Goal: Task Accomplishment & Management: Manage account settings

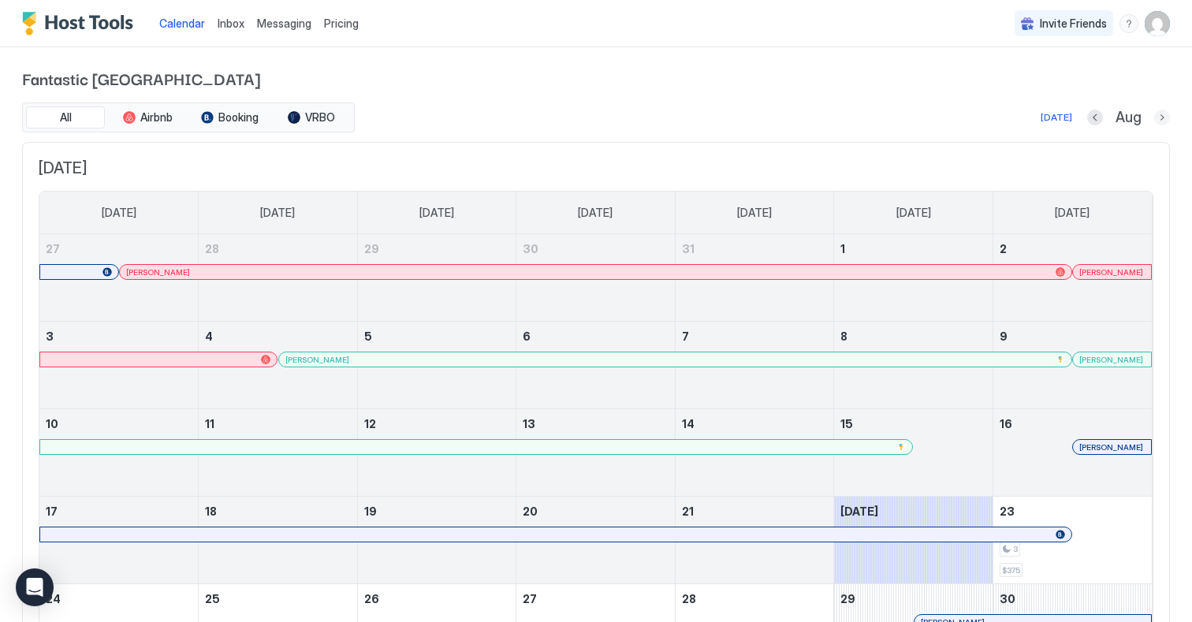
click at [1163, 114] on button "Next month" at bounding box center [1162, 118] width 16 height 16
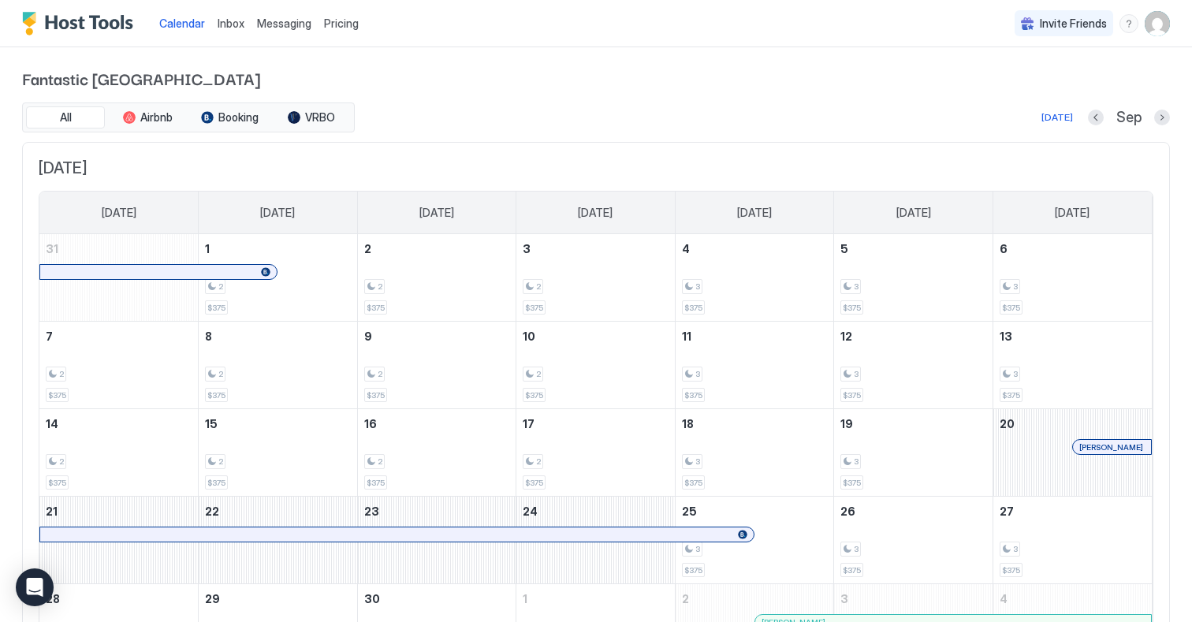
click at [227, 23] on span "Inbox" at bounding box center [231, 23] width 27 height 13
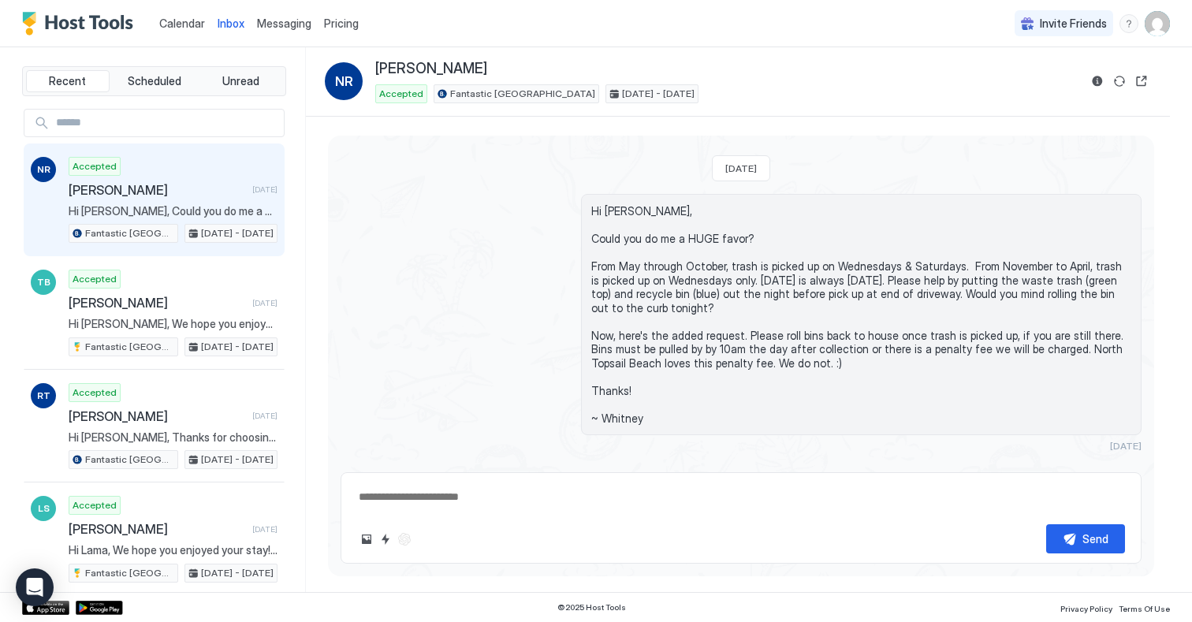
scroll to position [998, 0]
click at [108, 184] on span "[PERSON_NAME]" at bounding box center [157, 190] width 177 height 16
click at [1096, 79] on button "Reservation information" at bounding box center [1097, 81] width 19 height 19
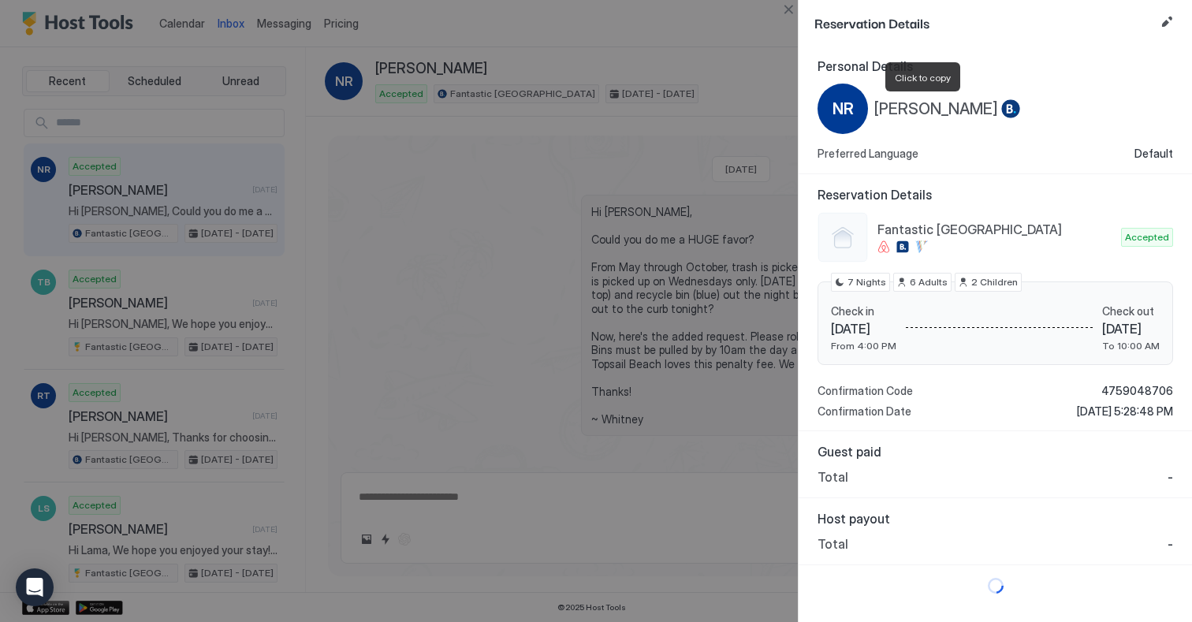
click at [904, 107] on span "[PERSON_NAME]" at bounding box center [936, 109] width 124 height 20
click at [772, 85] on div at bounding box center [596, 311] width 1192 height 622
click at [670, 485] on div at bounding box center [596, 311] width 1192 height 622
click at [1167, 18] on button "Edit reservation" at bounding box center [1166, 22] width 19 height 19
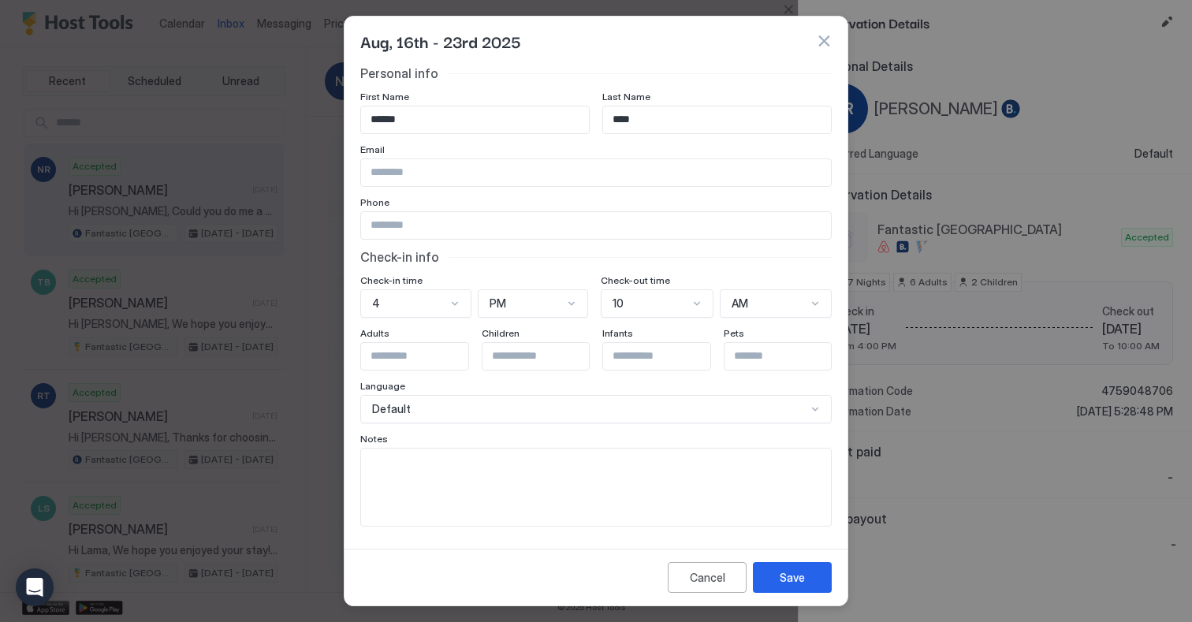
click at [823, 39] on button "button" at bounding box center [824, 41] width 16 height 16
type textarea "*"
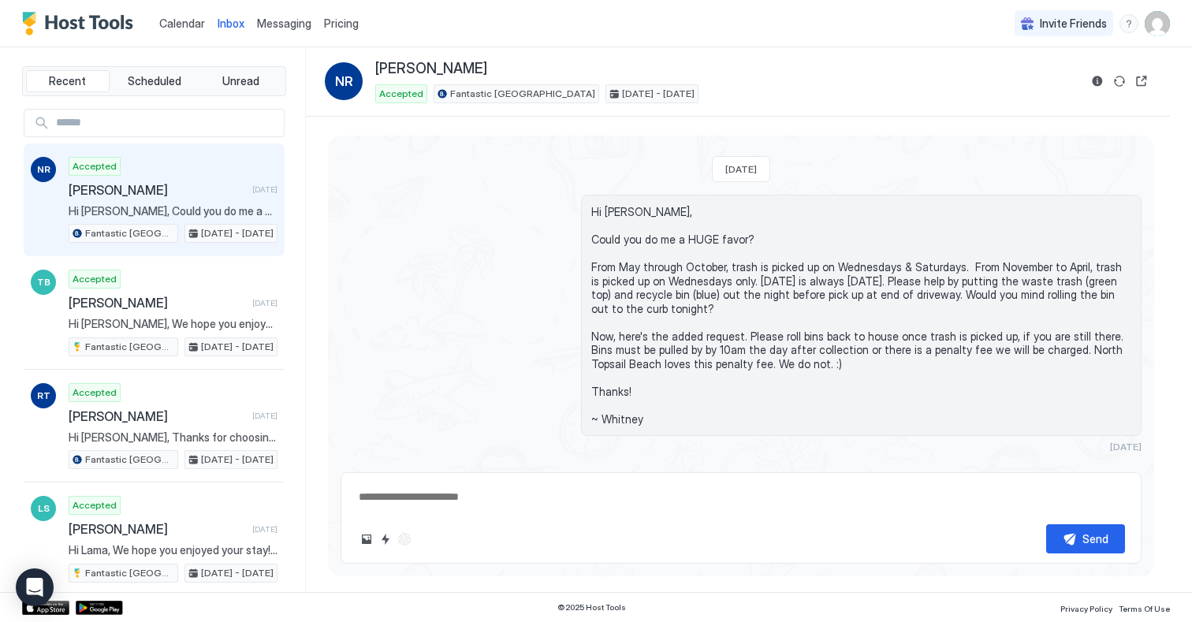
click at [171, 24] on span "Calendar" at bounding box center [182, 23] width 46 height 13
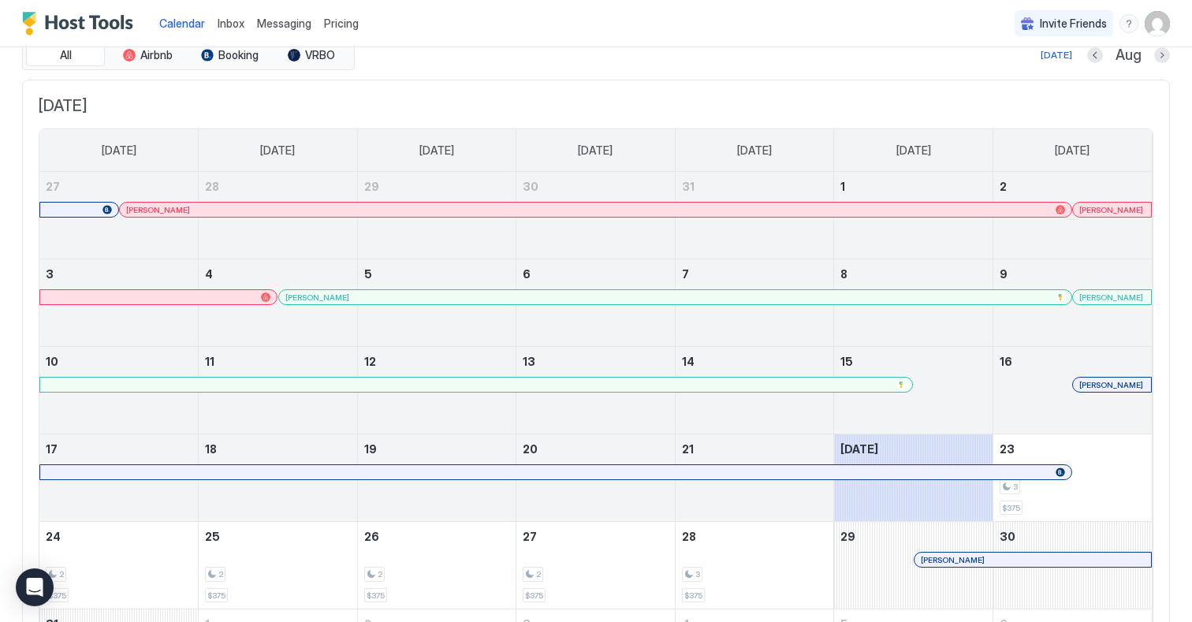
scroll to position [108, 0]
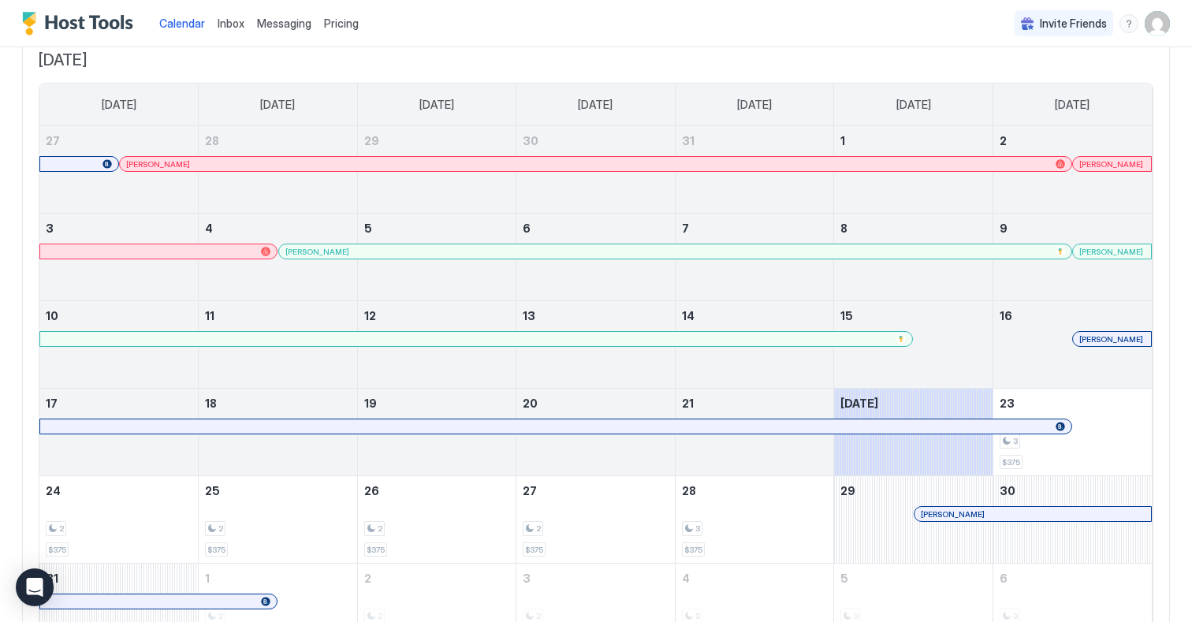
click at [1096, 338] on div at bounding box center [1095, 339] width 13 height 13
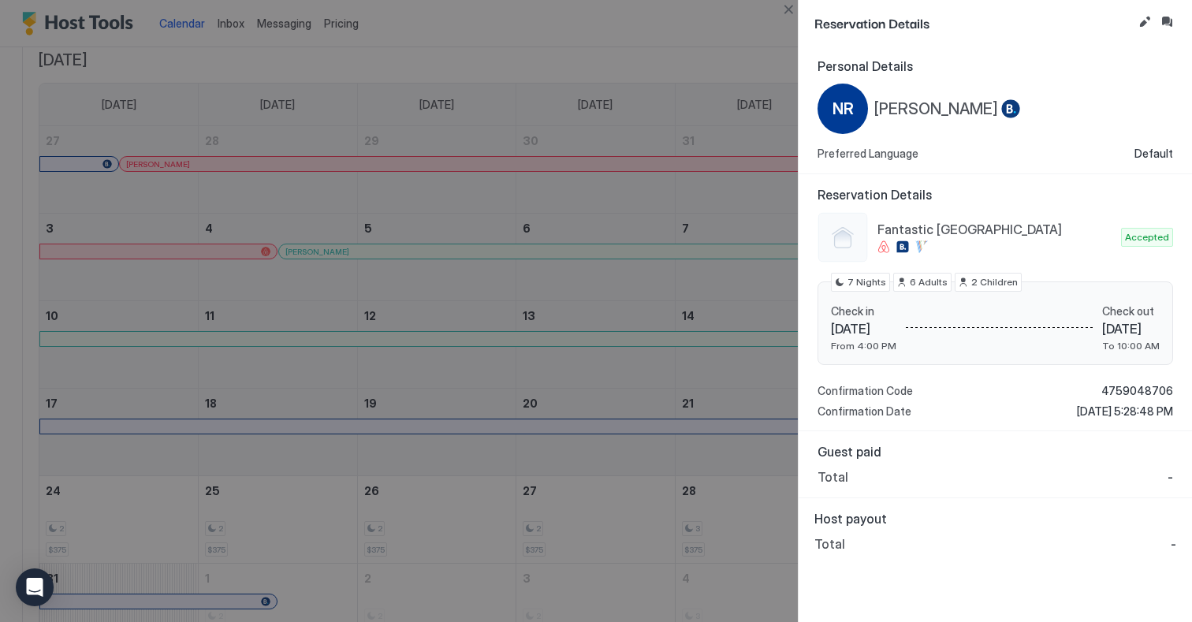
click at [903, 277] on div "6 Adults" at bounding box center [922, 282] width 58 height 19
click at [880, 106] on span "[PERSON_NAME]" at bounding box center [936, 109] width 124 height 20
click at [829, 109] on div "NR" at bounding box center [842, 109] width 50 height 50
click at [787, 6] on button "Close" at bounding box center [788, 9] width 19 height 19
